Goal: Task Accomplishment & Management: Use online tool/utility

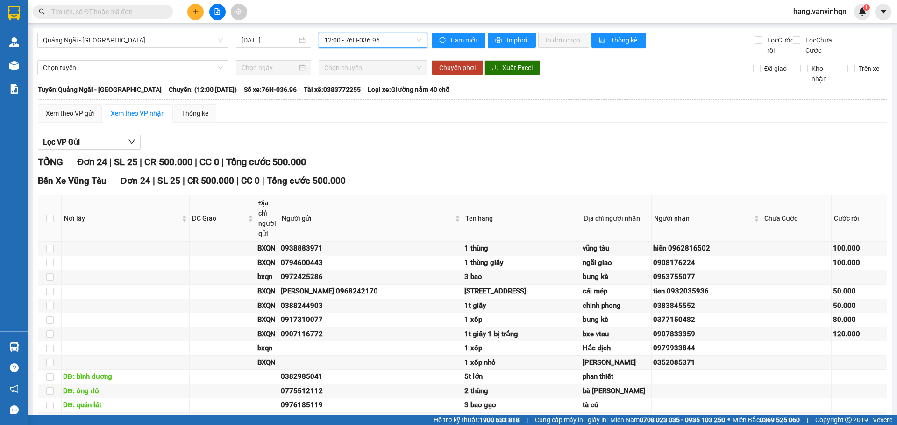
click at [396, 48] on div "Quảng Ngãi - [GEOGRAPHIC_DATA] [DATE] 12:00 12:00 - 76H-036.96" at bounding box center [231, 44] width 389 height 23
click at [387, 35] on span "12:00 - 76H-036.96" at bounding box center [372, 40] width 97 height 14
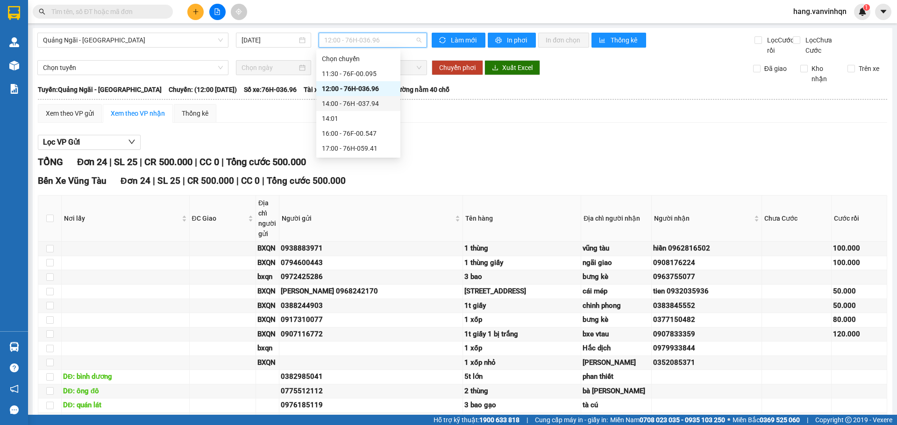
click at [375, 97] on div "14:00 - 76H -037.94" at bounding box center [358, 103] width 84 height 15
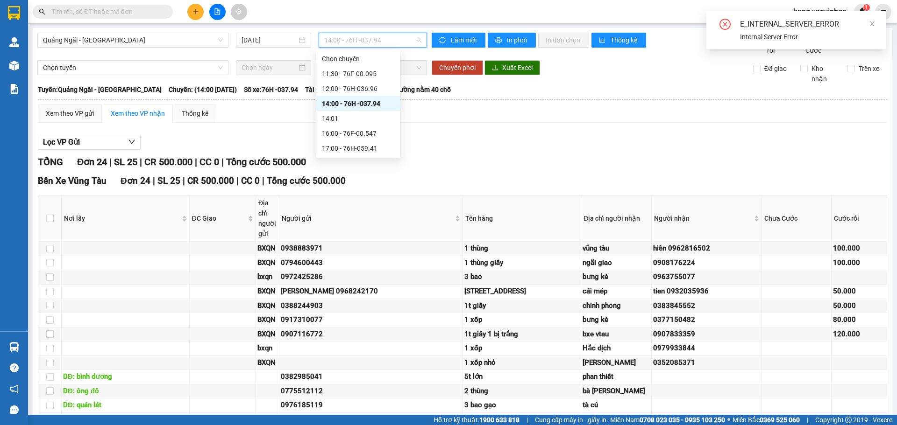
click at [395, 45] on span "14:00 - 76H -037.94" at bounding box center [372, 40] width 97 height 14
click at [368, 102] on div "14:00 - 76H -037.94" at bounding box center [358, 104] width 73 height 10
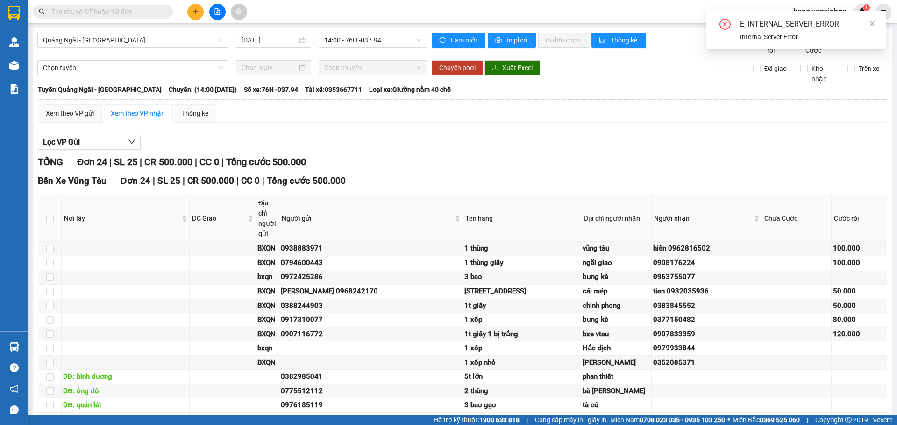
click at [393, 56] on div "Quảng Ngãi - [GEOGRAPHIC_DATA] [DATE] 14:00 - 76H -037.94" at bounding box center [231, 44] width 389 height 23
